Goal: Transaction & Acquisition: Purchase product/service

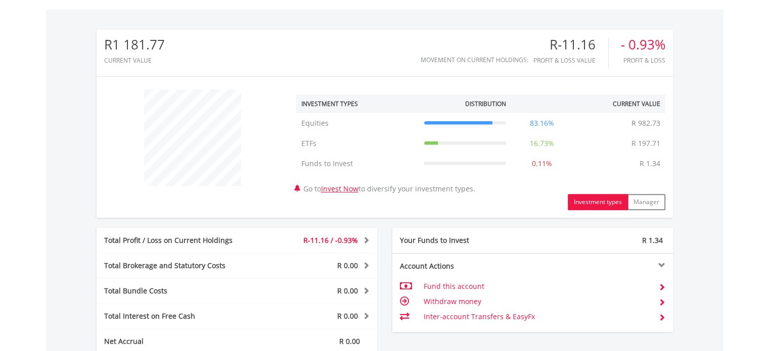
scroll to position [523, 0]
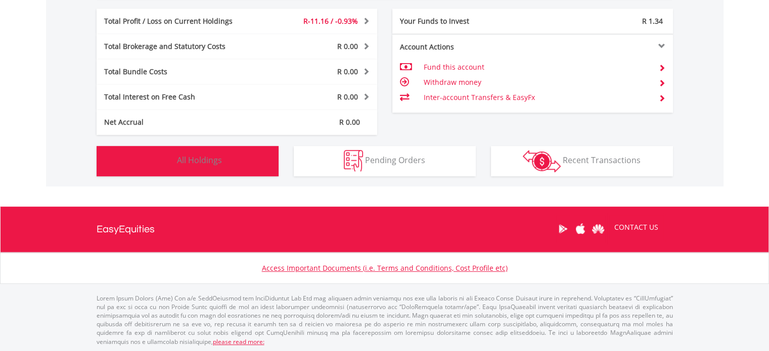
click at [234, 157] on button "Holdings All Holdings" at bounding box center [188, 161] width 182 height 30
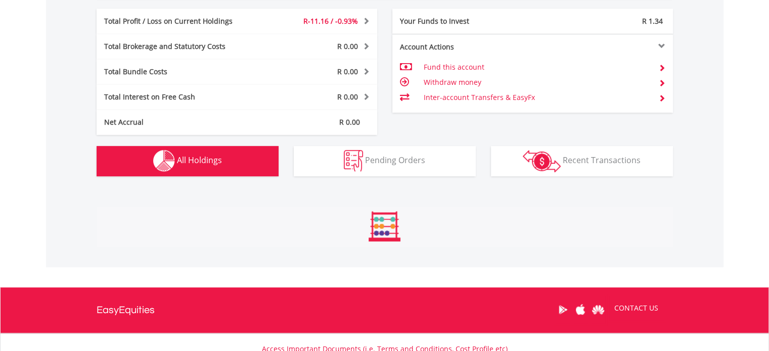
scroll to position [718, 0]
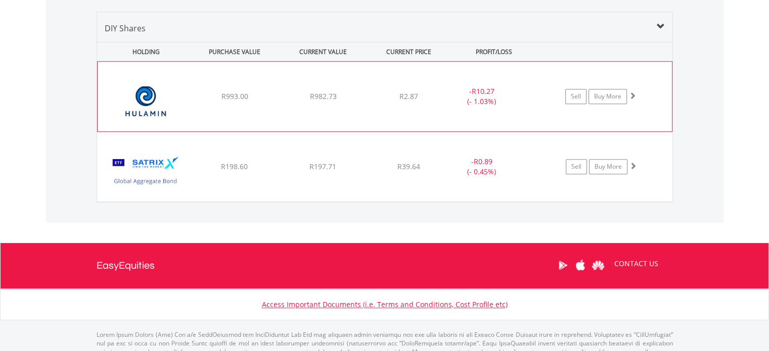
click at [480, 101] on div "- R10.27 (- 1.03%)" at bounding box center [481, 96] width 76 height 20
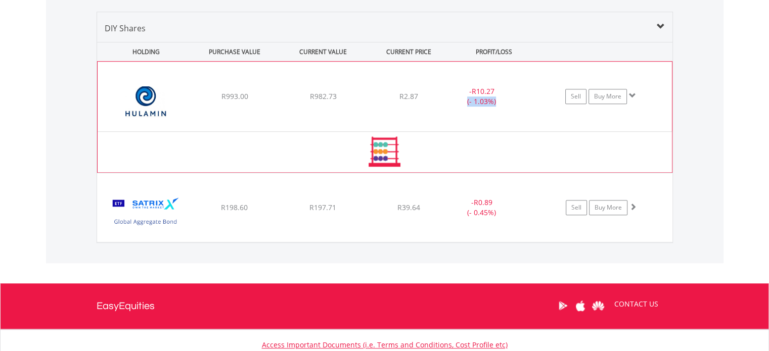
click at [480, 101] on div "- R10.27 (- 1.03%)" at bounding box center [481, 96] width 76 height 20
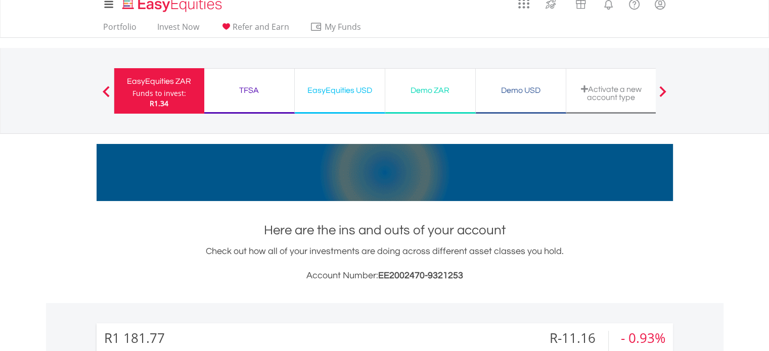
scroll to position [0, 0]
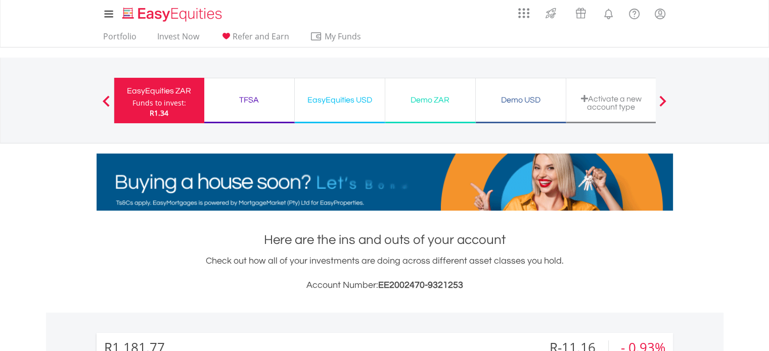
click at [329, 237] on h1 "Here are the ins and outs of your account" at bounding box center [385, 240] width 576 height 18
click at [328, 237] on h1 "Here are the ins and outs of your account" at bounding box center [385, 240] width 576 height 18
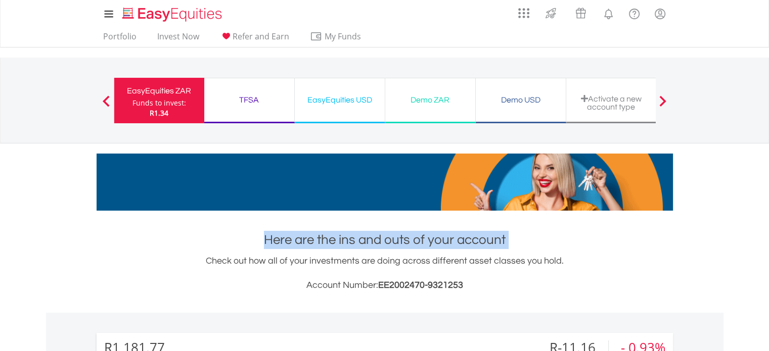
click at [328, 238] on h1 "Here are the ins and outs of your account" at bounding box center [385, 240] width 576 height 18
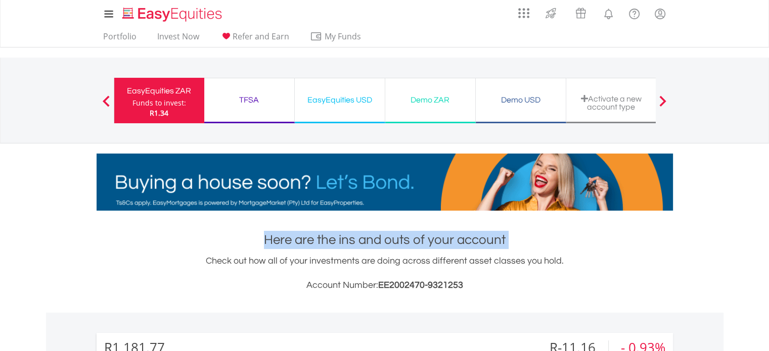
click at [468, 245] on h1 "Here are the ins and outs of your account" at bounding box center [385, 240] width 576 height 18
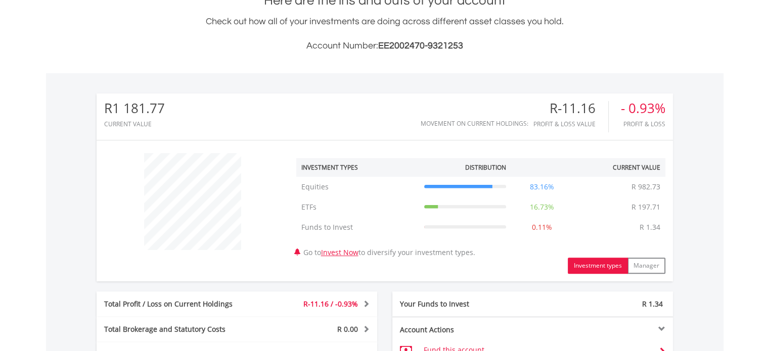
scroll to position [354, 0]
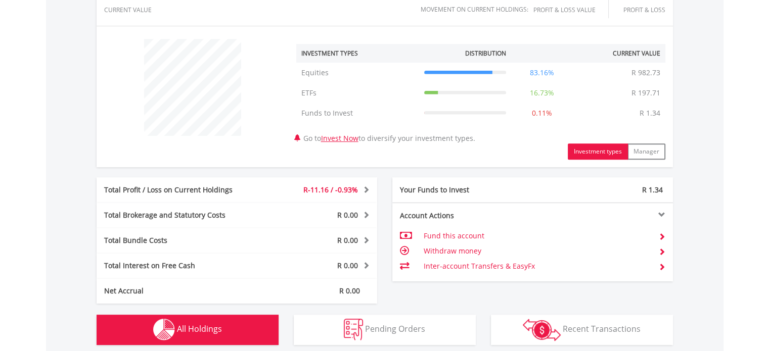
click at [364, 193] on span at bounding box center [365, 189] width 10 height 7
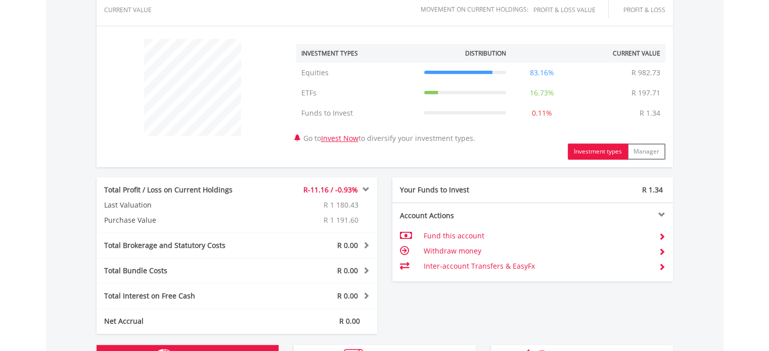
click at [368, 193] on span at bounding box center [365, 189] width 10 height 7
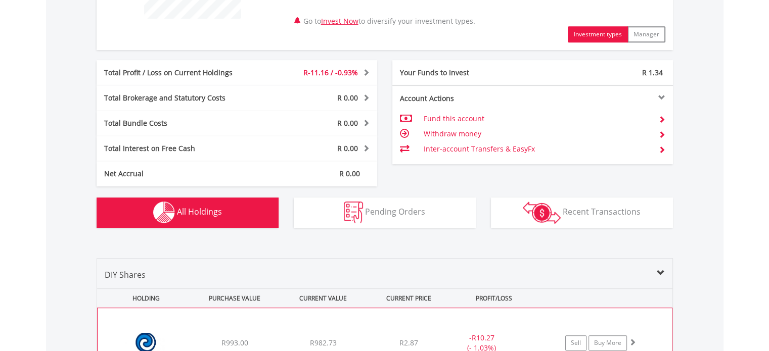
scroll to position [606, 0]
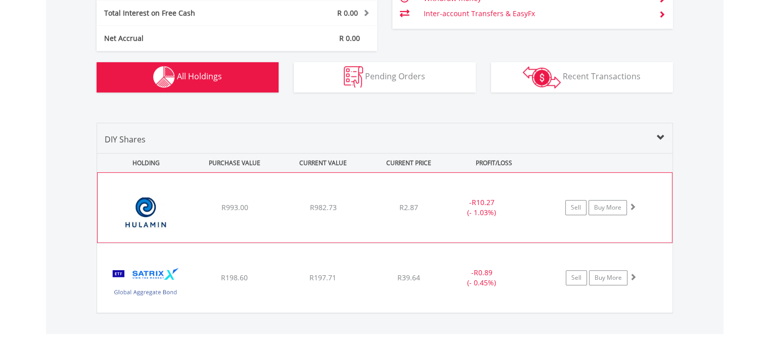
click at [637, 208] on div "Sell Buy More" at bounding box center [605, 207] width 132 height 15
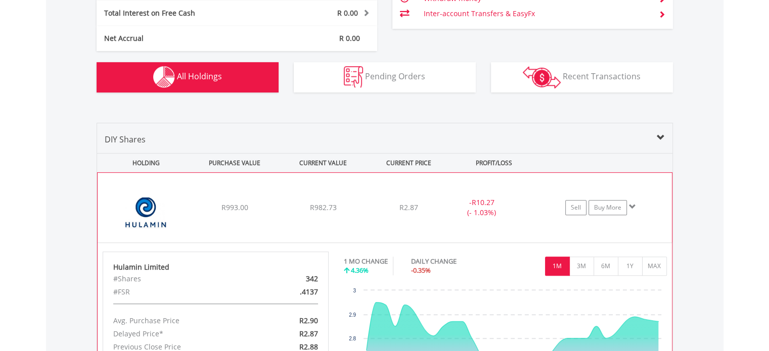
click at [633, 206] on span at bounding box center [632, 206] width 7 height 7
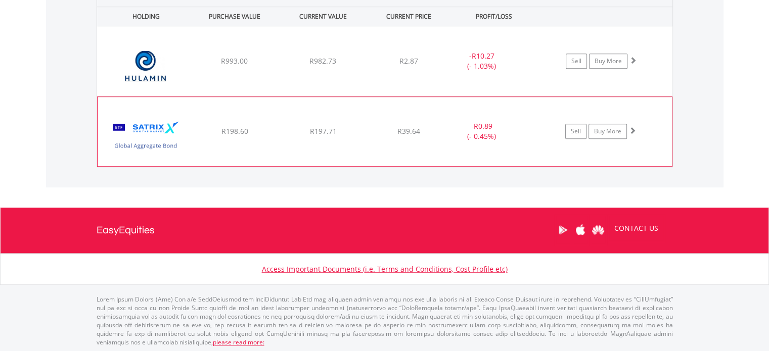
click at [631, 128] on span at bounding box center [632, 130] width 7 height 7
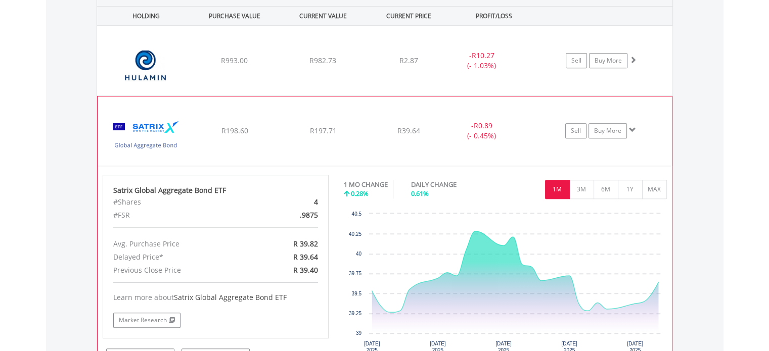
click at [631, 128] on span at bounding box center [632, 129] width 7 height 7
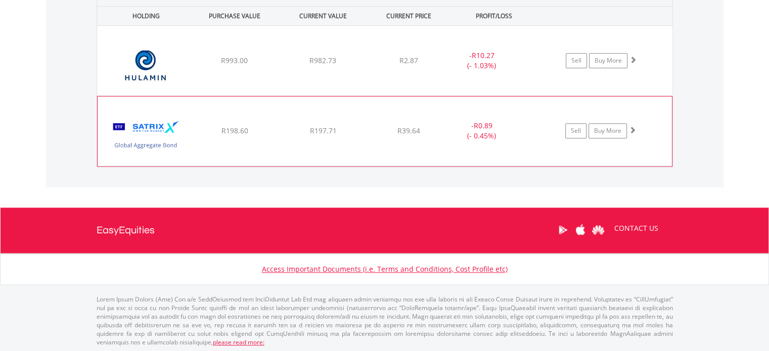
scroll to position [753, 0]
click at [631, 128] on span at bounding box center [632, 130] width 7 height 7
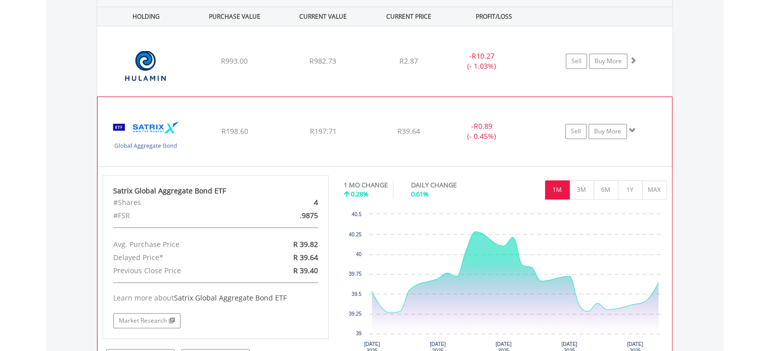
scroll to position [753, 0]
click at [631, 128] on span at bounding box center [632, 129] width 7 height 7
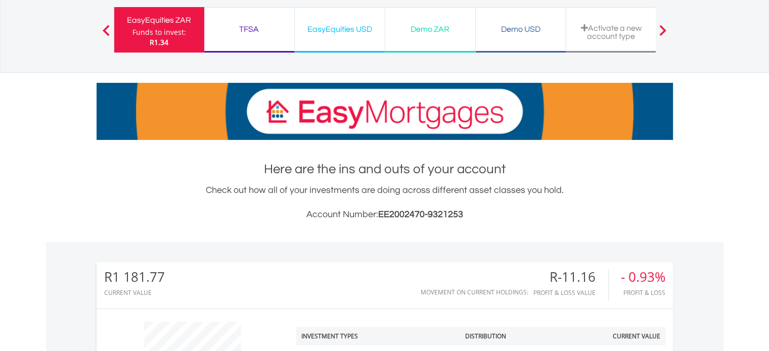
scroll to position [45, 0]
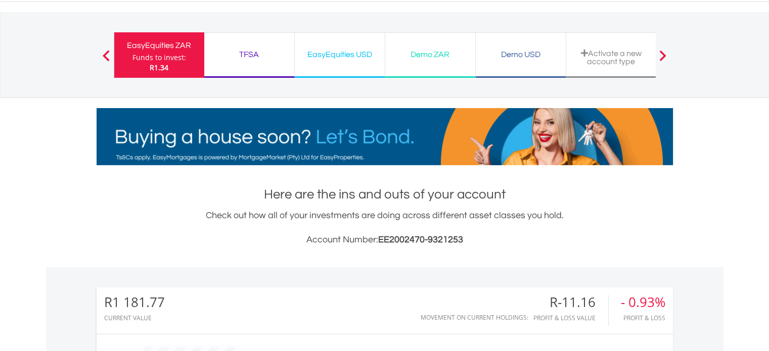
drag, startPoint x: 444, startPoint y: 55, endPoint x: 510, endPoint y: 224, distance: 181.8
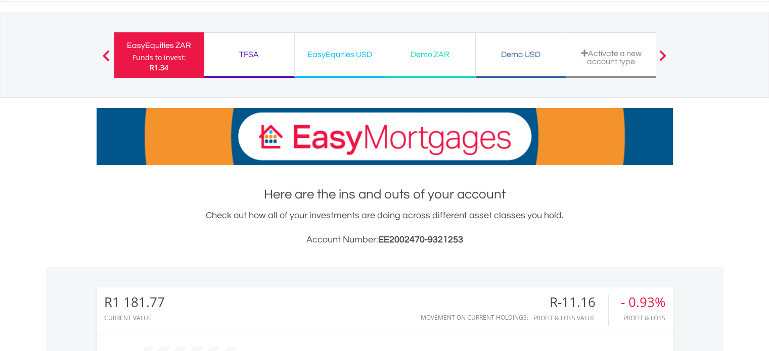
click at [444, 55] on div "Demo ZAR" at bounding box center [430, 55] width 78 height 14
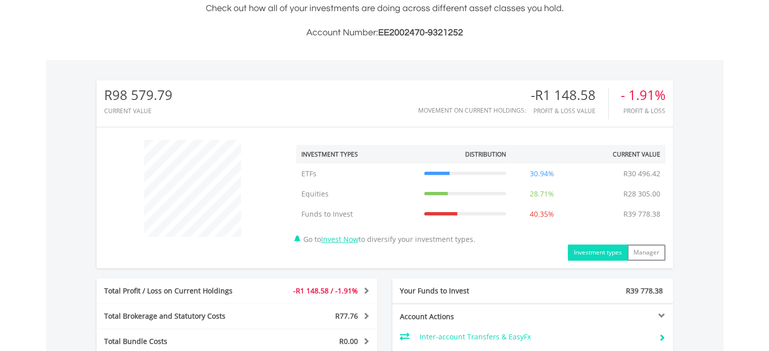
scroll to position [505, 0]
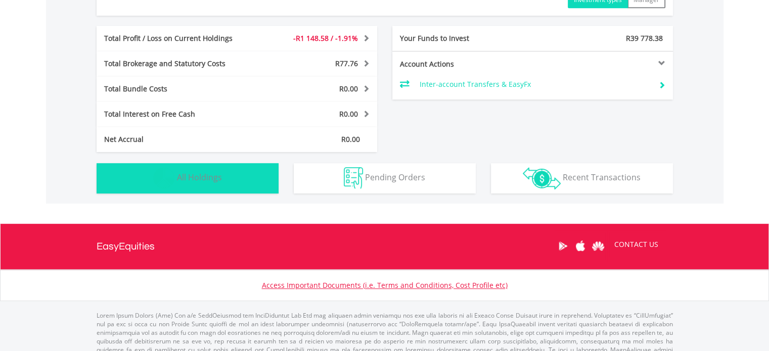
click at [228, 181] on button "Holdings All Holdings" at bounding box center [188, 178] width 182 height 30
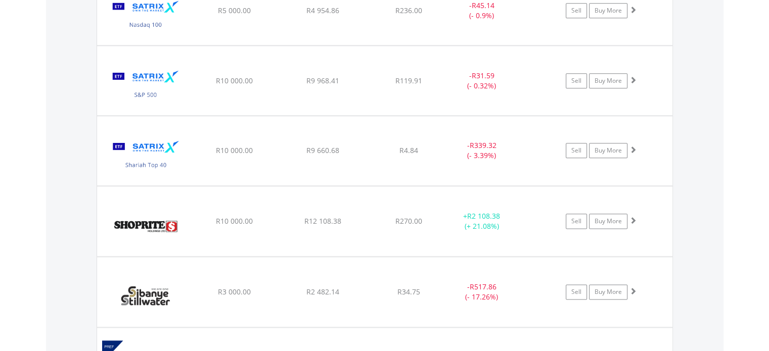
scroll to position [1133, 0]
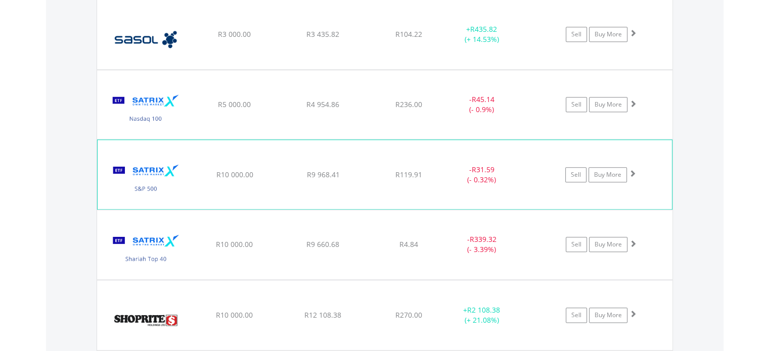
click at [633, 170] on span at bounding box center [632, 173] width 7 height 7
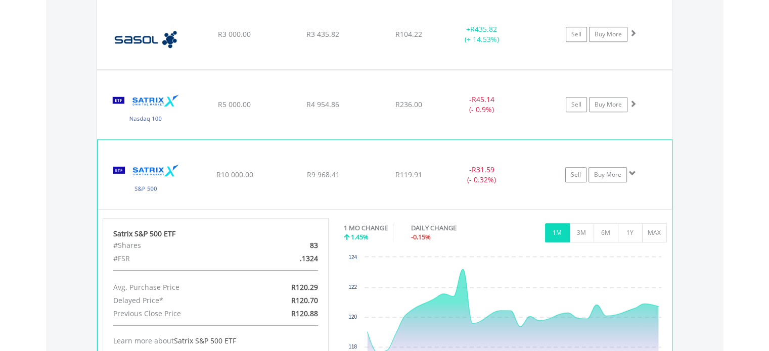
click at [633, 170] on span at bounding box center [632, 173] width 7 height 7
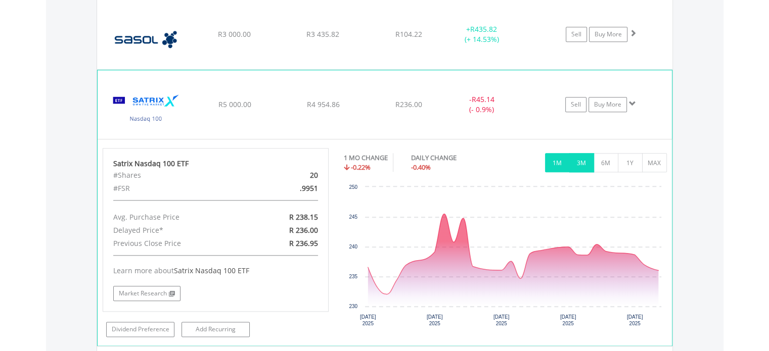
click at [590, 159] on button "3M" at bounding box center [581, 162] width 25 height 19
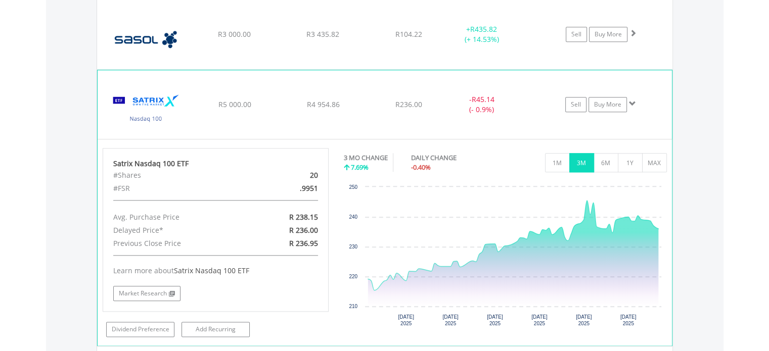
click at [631, 102] on span at bounding box center [632, 103] width 7 height 7
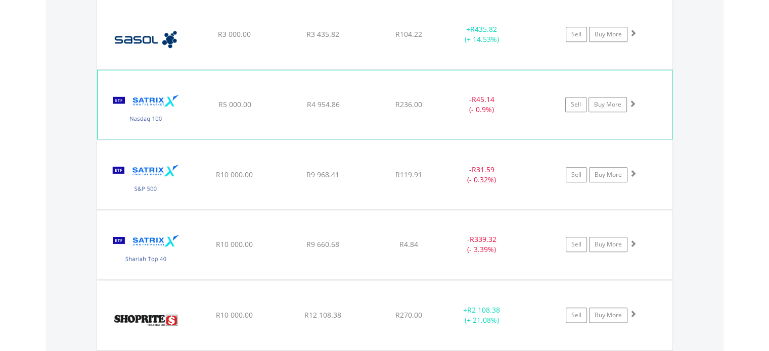
click at [635, 100] on span at bounding box center [632, 103] width 7 height 7
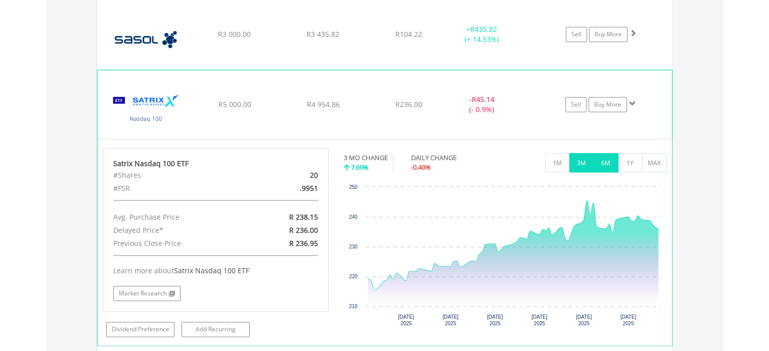
click at [606, 155] on button "6M" at bounding box center [605, 162] width 25 height 19
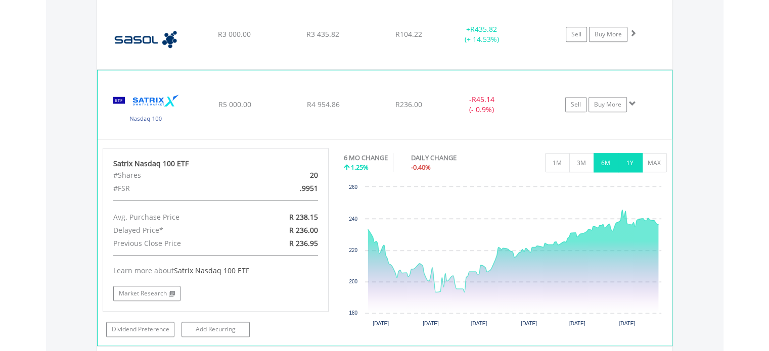
click at [625, 153] on button "1Y" at bounding box center [630, 162] width 25 height 19
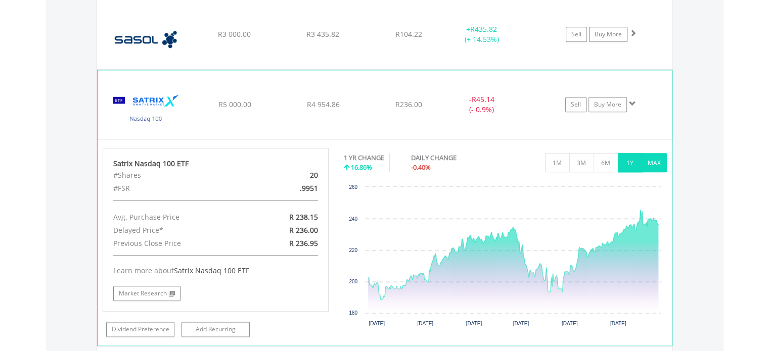
click at [650, 155] on button "MAX" at bounding box center [654, 162] width 25 height 19
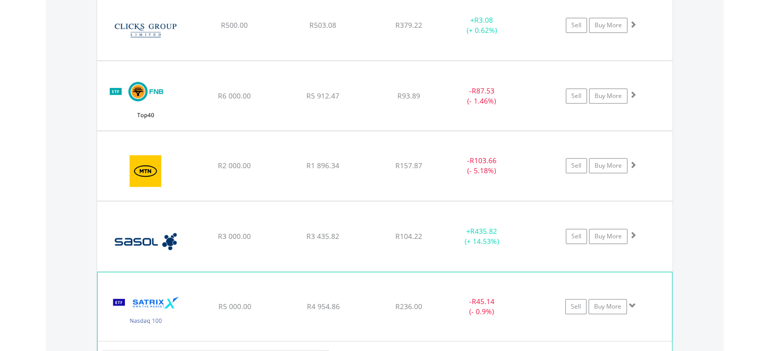
scroll to position [1183, 0]
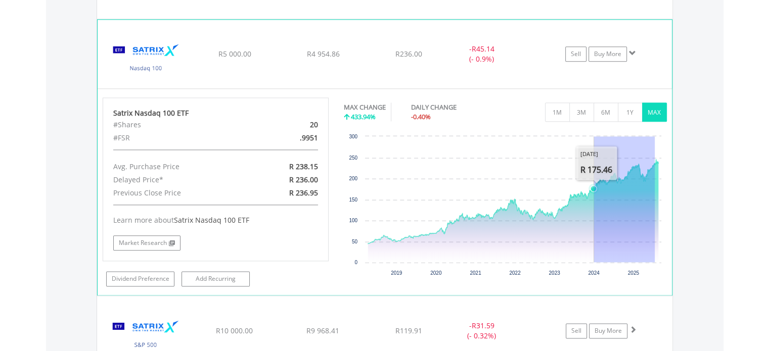
drag, startPoint x: 654, startPoint y: 173, endPoint x: 594, endPoint y: 171, distance: 60.7
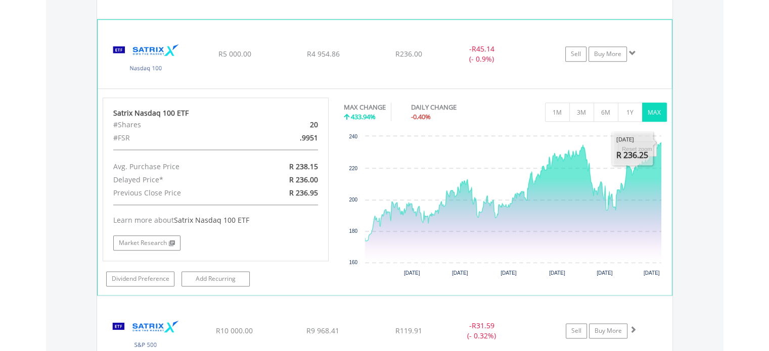
drag, startPoint x: 657, startPoint y: 163, endPoint x: 671, endPoint y: 163, distance: 14.2
click at [671, 163] on div "No chart available. MAX CHANGE 433.94% DAILY CHANGE -0.40% 1M 3M 6M 1Y MAX Char…" at bounding box center [505, 190] width 338 height 185
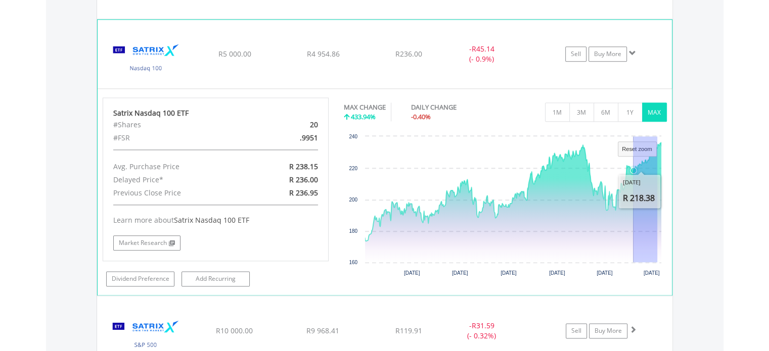
drag, startPoint x: 657, startPoint y: 166, endPoint x: 602, endPoint y: 169, distance: 54.7
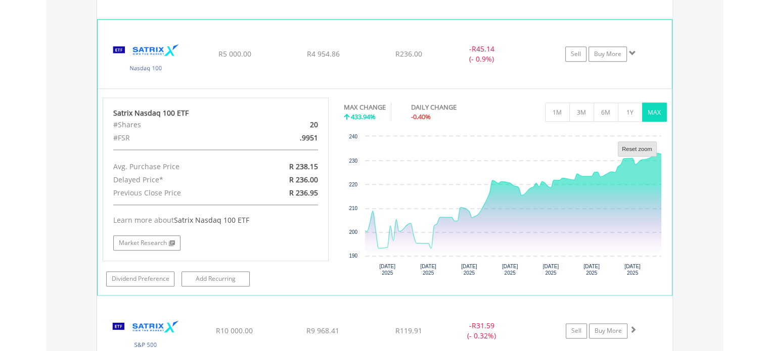
click at [644, 150] on text "Reset zoom" at bounding box center [637, 149] width 30 height 6
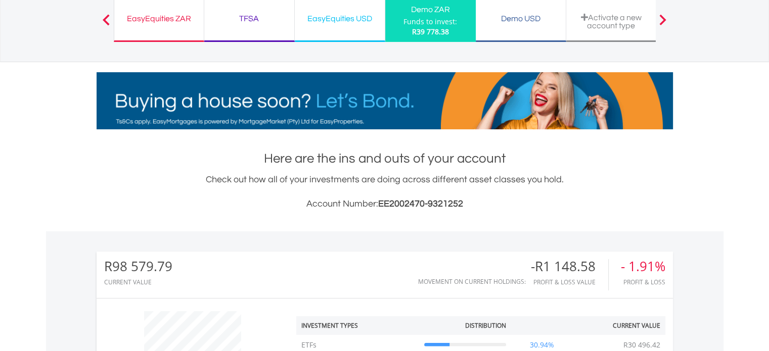
scroll to position [0, 0]
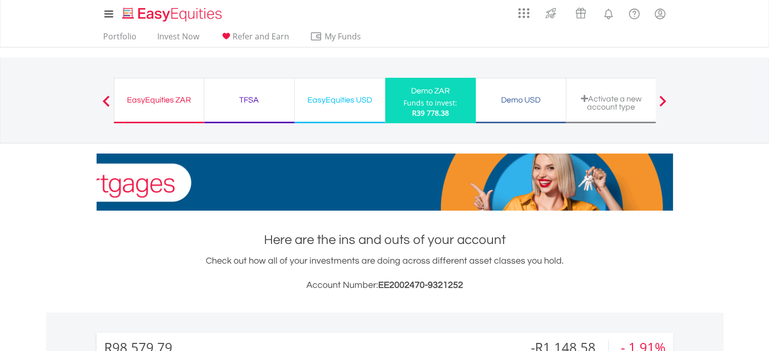
click at [520, 113] on div "Demo USD Funds to invest: R39 778.38" at bounding box center [521, 100] width 90 height 45
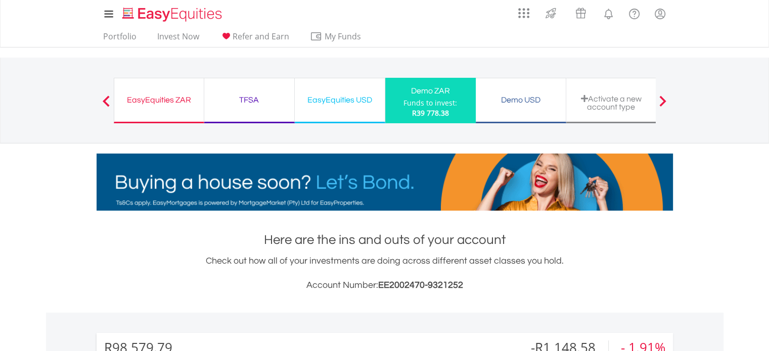
click at [513, 93] on div "Demo USD" at bounding box center [521, 100] width 78 height 14
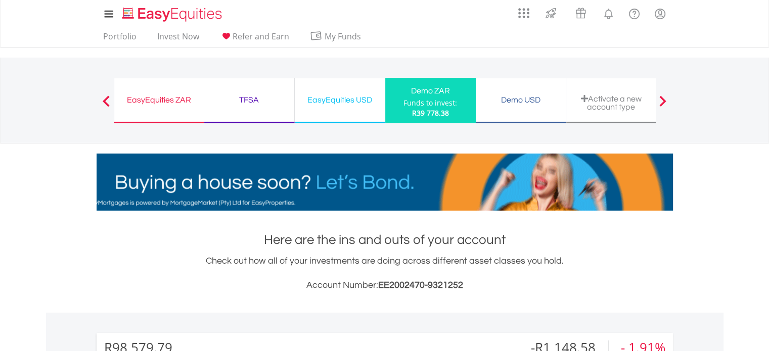
click at [512, 89] on div "Demo USD Funds to invest: R39 778.38" at bounding box center [521, 100] width 90 height 45
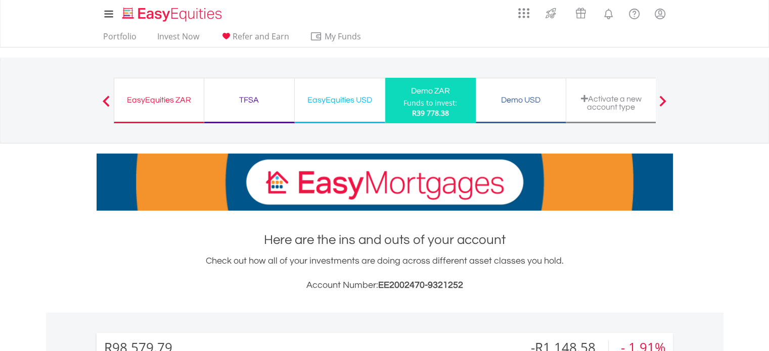
click at [510, 101] on div "Demo USD" at bounding box center [521, 100] width 78 height 14
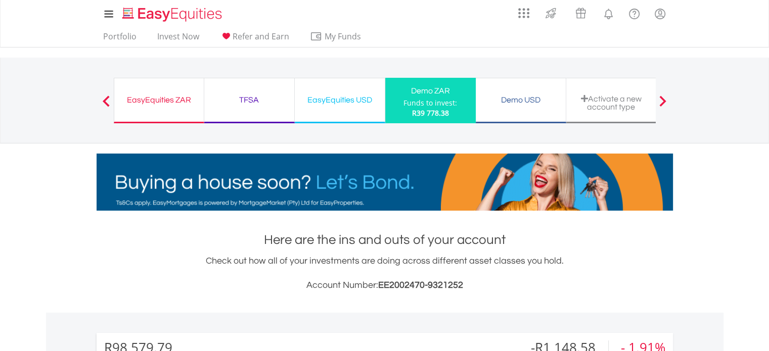
click at [510, 101] on div "Demo USD" at bounding box center [521, 100] width 78 height 14
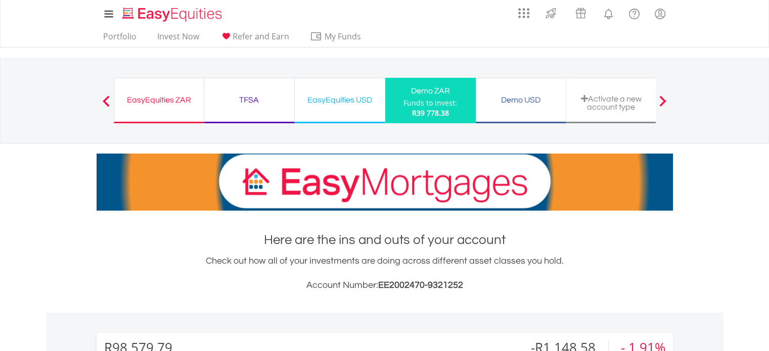
click at [510, 101] on div "Demo USD" at bounding box center [521, 100] width 78 height 14
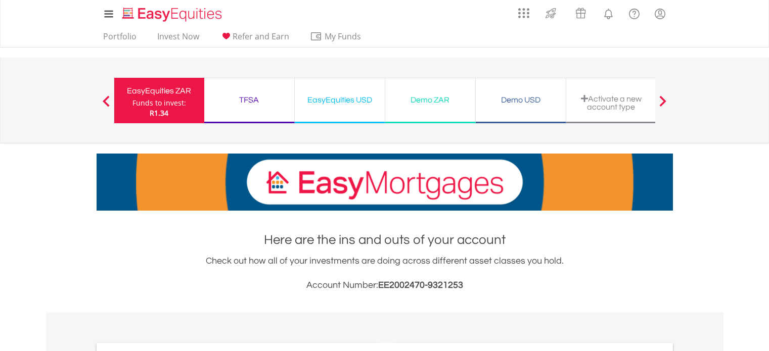
scroll to position [38, 0]
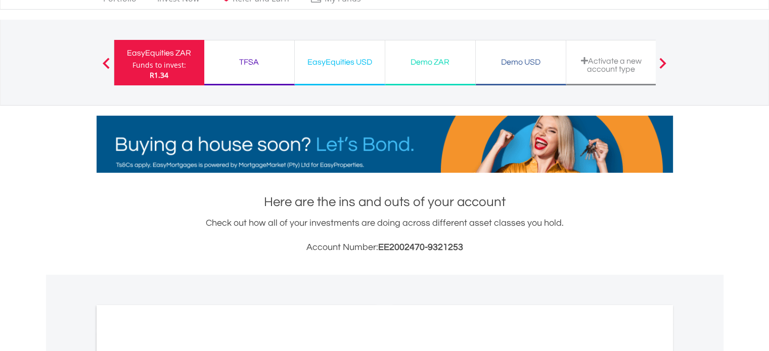
click at [513, 68] on div "Demo USD" at bounding box center [521, 62] width 78 height 14
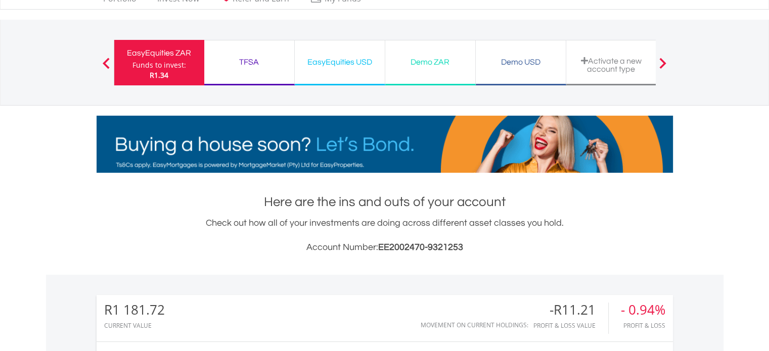
scroll to position [97, 192]
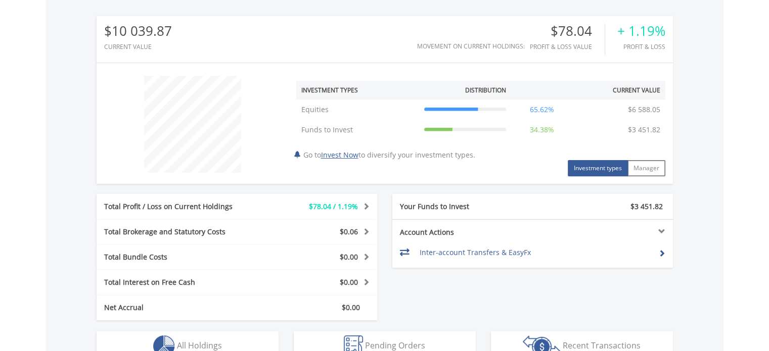
scroll to position [404, 0]
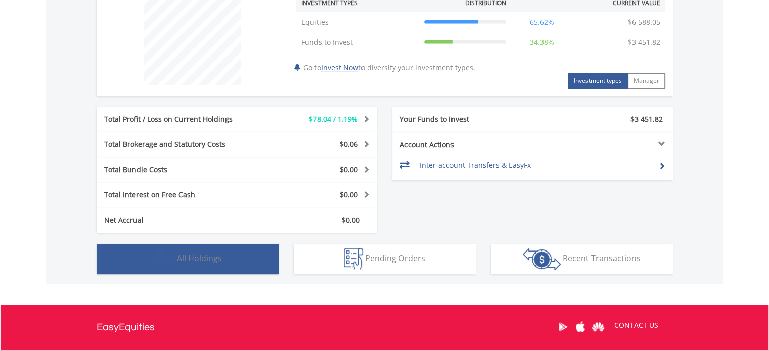
click at [205, 248] on button "Holdings All Holdings" at bounding box center [188, 259] width 182 height 30
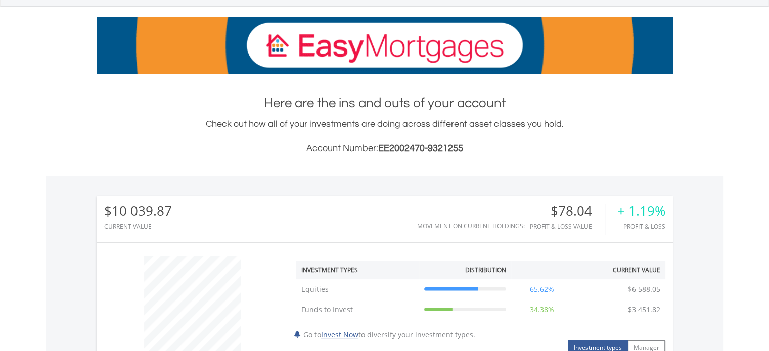
scroll to position [0, 0]
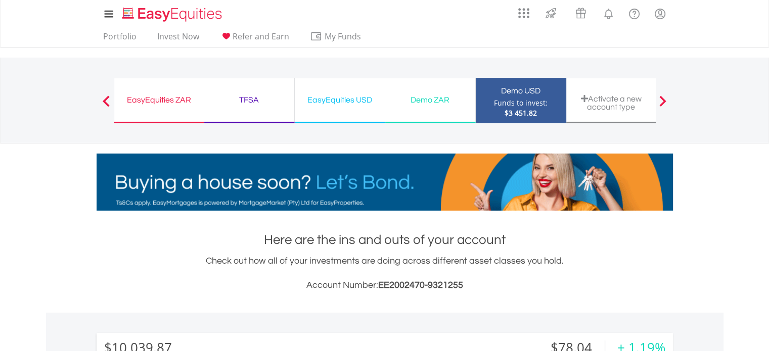
drag, startPoint x: 227, startPoint y: 106, endPoint x: 513, endPoint y: 146, distance: 288.4
click at [227, 106] on div "TFSA" at bounding box center [249, 100] width 78 height 14
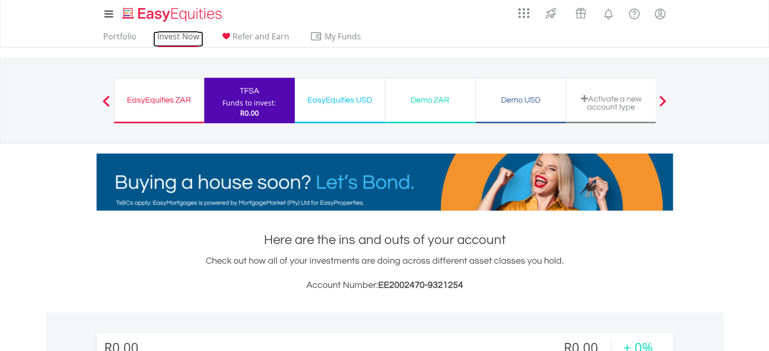
click at [184, 38] on link "Invest Now" at bounding box center [178, 39] width 50 height 16
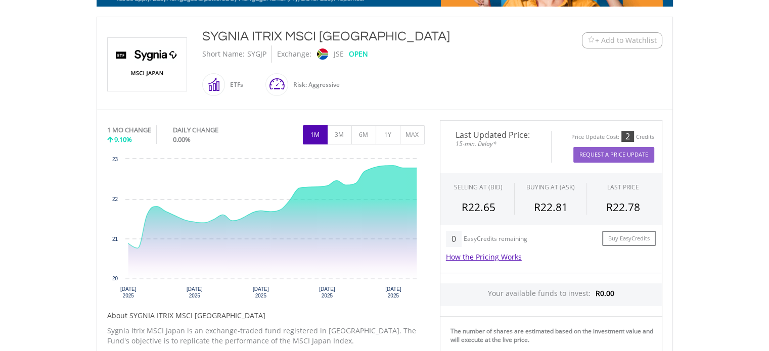
scroll to position [202, 0]
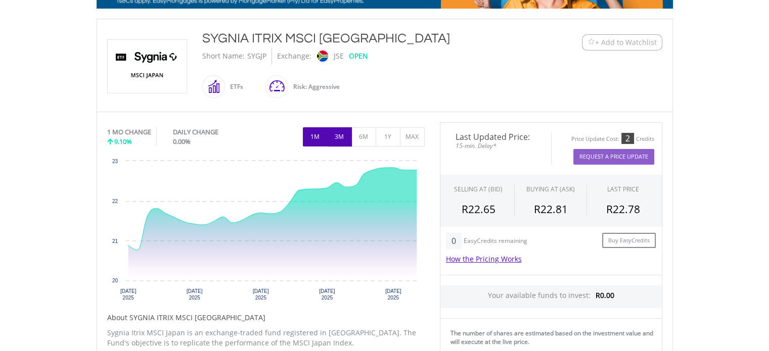
click at [339, 132] on button "3M" at bounding box center [339, 136] width 25 height 19
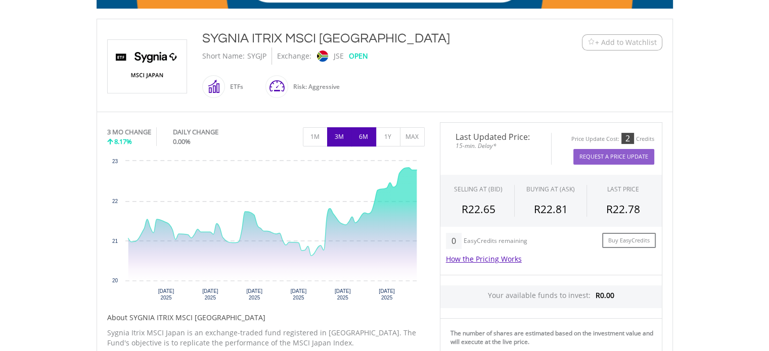
click at [362, 135] on button "6M" at bounding box center [363, 136] width 25 height 19
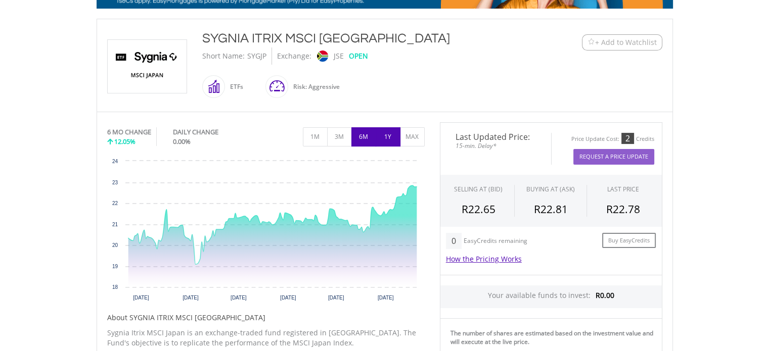
click at [386, 135] on button "1Y" at bounding box center [387, 136] width 25 height 19
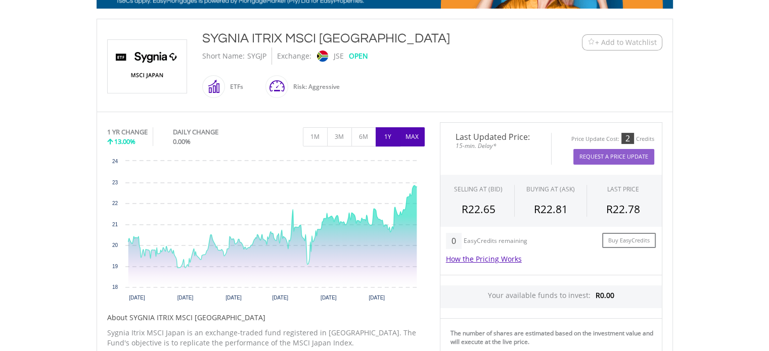
click at [400, 135] on button "MAX" at bounding box center [412, 136] width 25 height 19
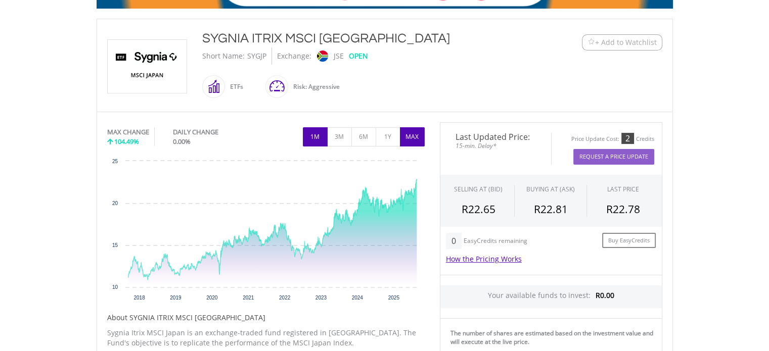
click at [319, 135] on button "1M" at bounding box center [315, 136] width 25 height 19
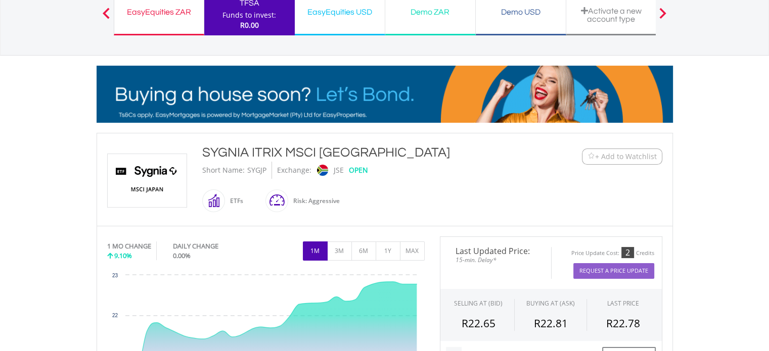
scroll to position [0, 0]
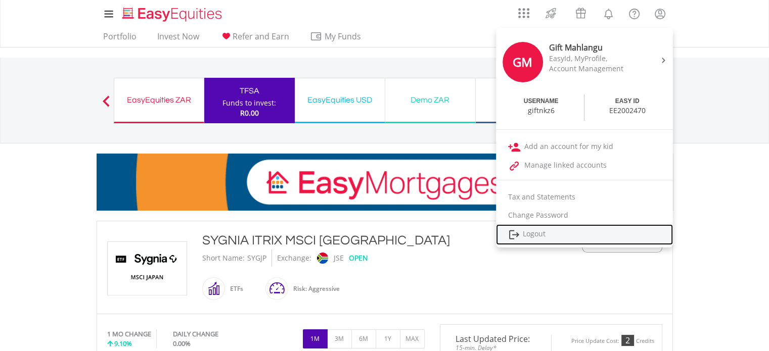
click at [591, 232] on link "Logout" at bounding box center [584, 234] width 177 height 21
